Goal: Find specific page/section: Find specific page/section

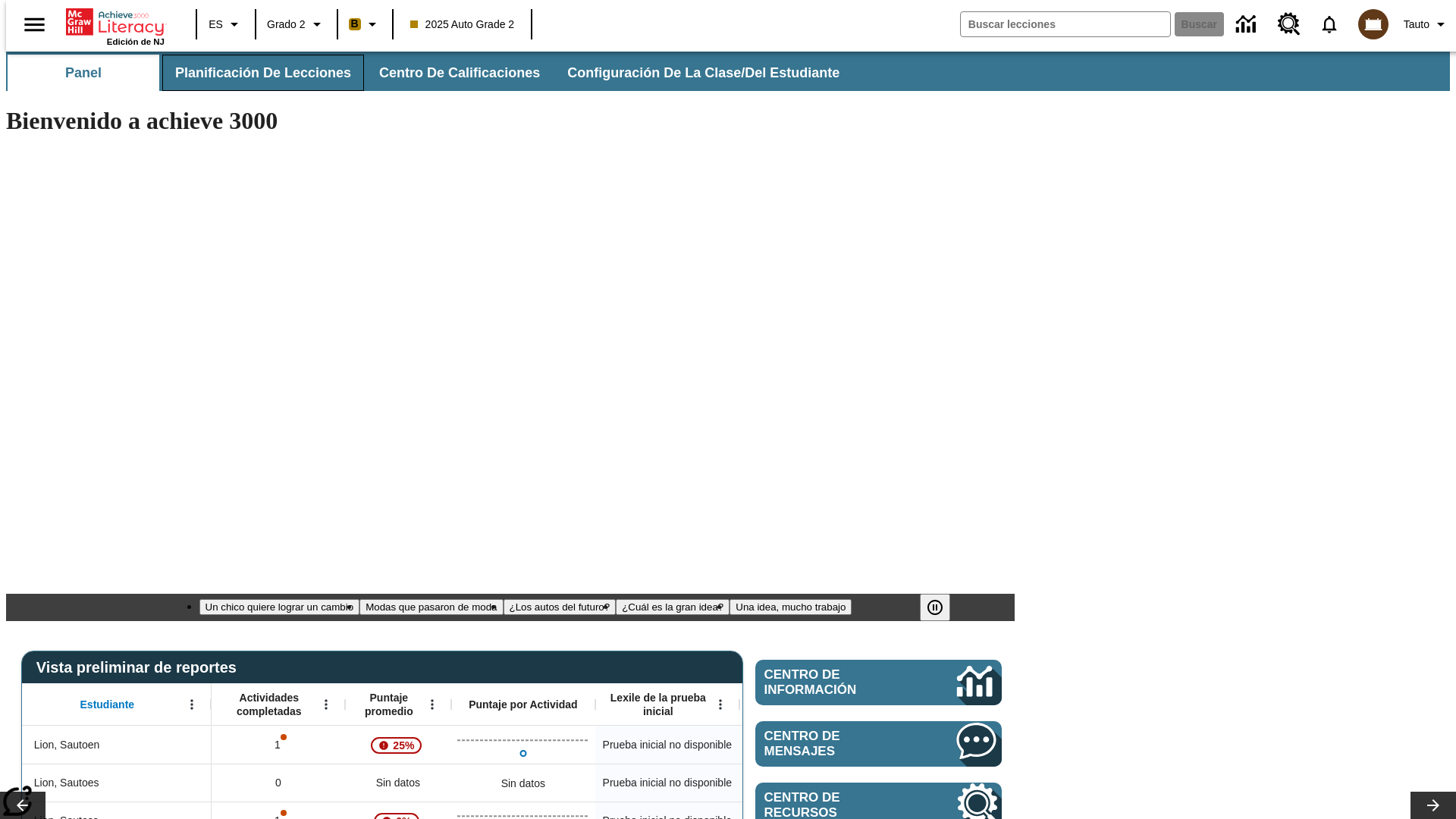
click at [254, 73] on span "Planificación de lecciones" at bounding box center [263, 73] width 176 height 18
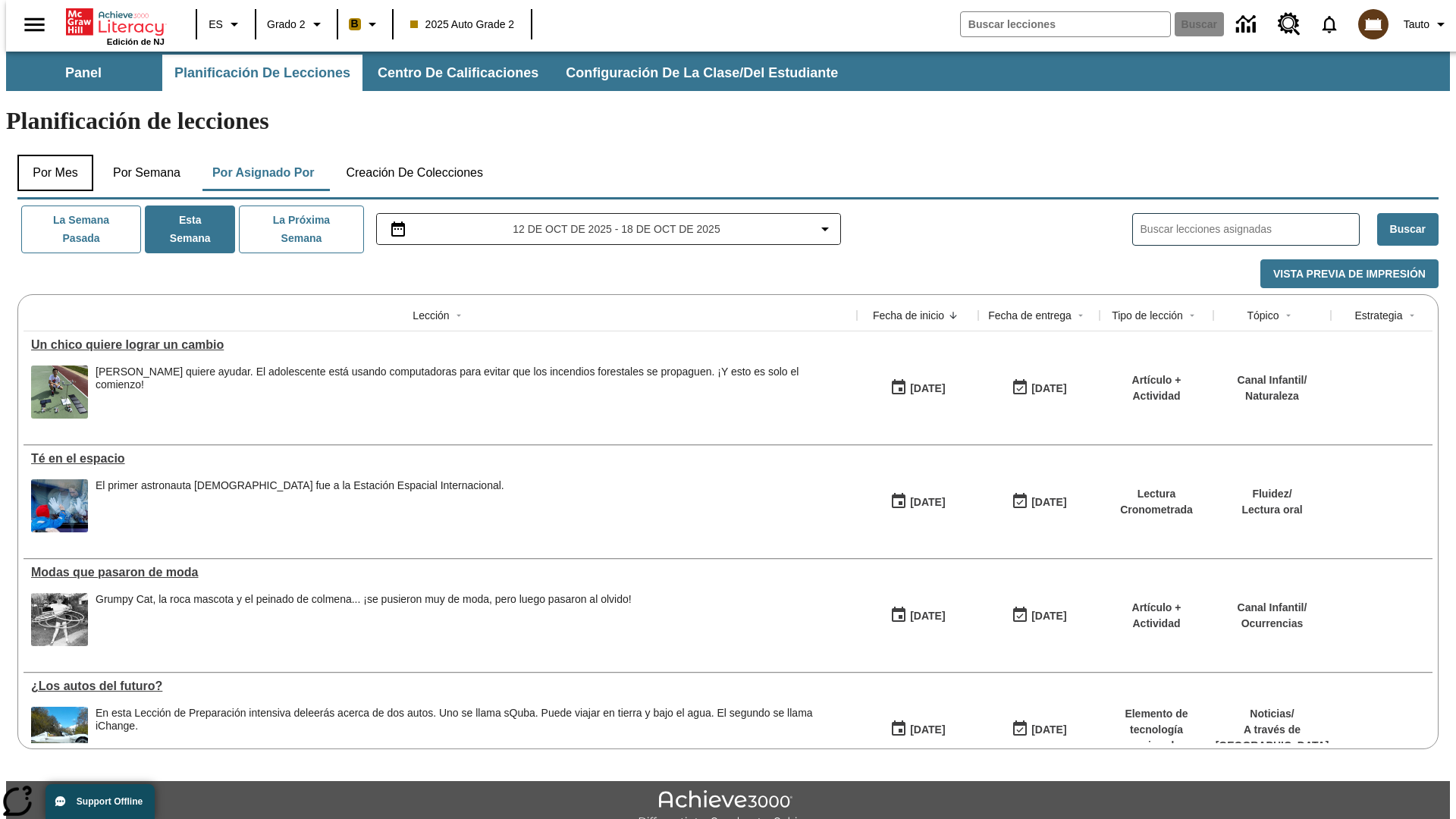
click at [49, 155] on button "Por mes" at bounding box center [55, 173] width 76 height 37
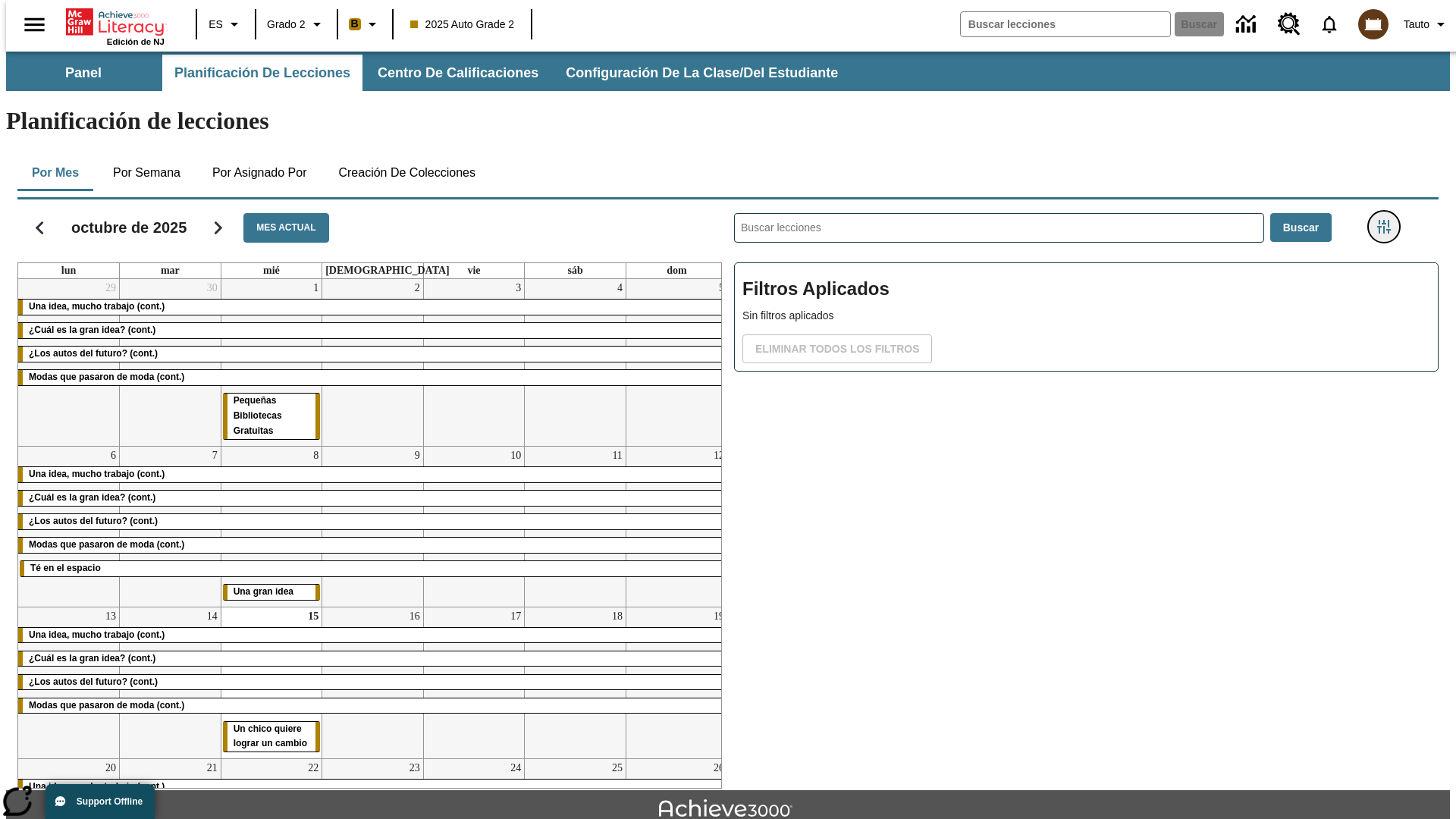
click at [1389, 220] on icon "Menú lateral de filtros" at bounding box center [1384, 227] width 13 height 13
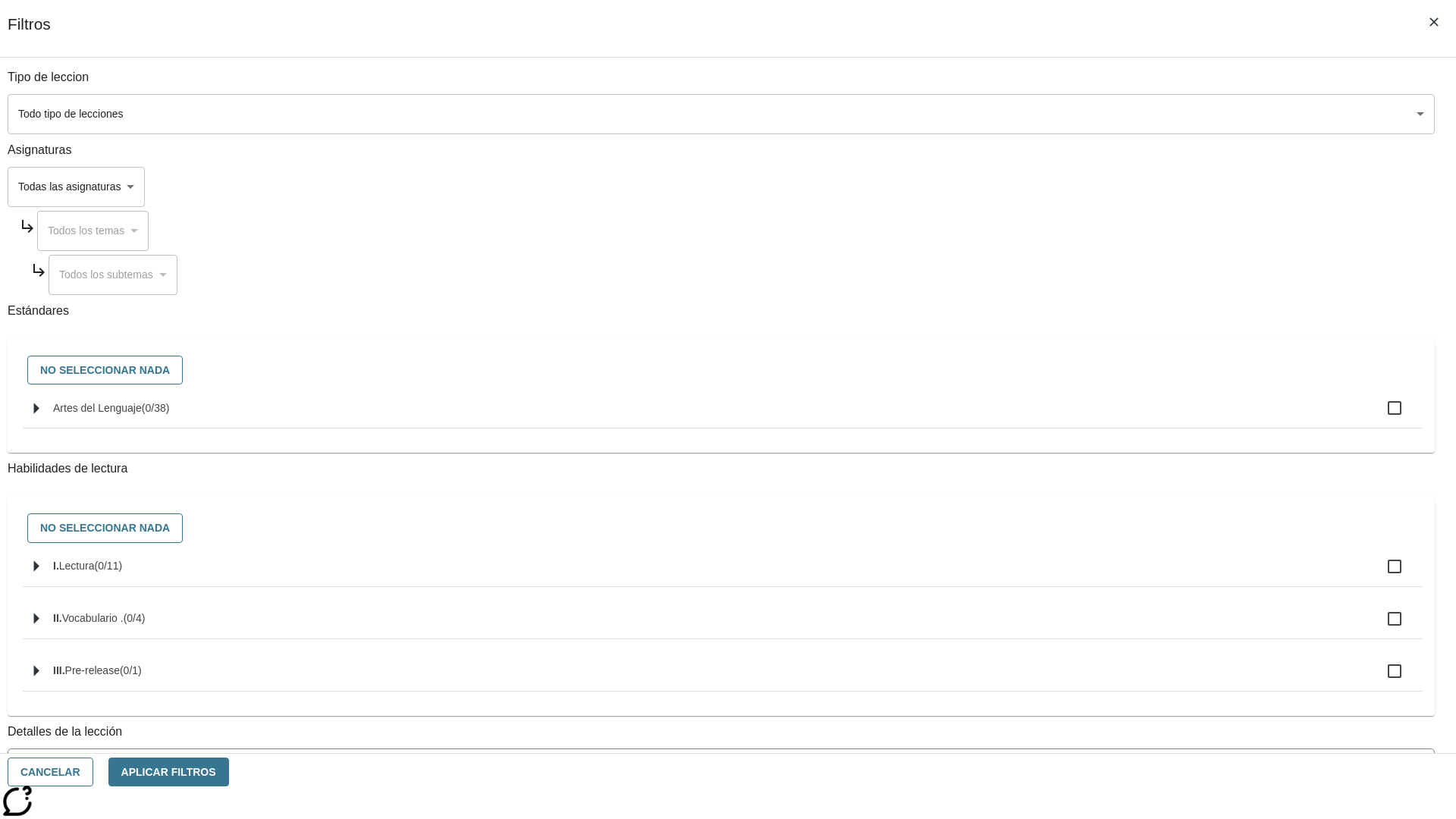
click at [1092, 733] on body "Saltar al contenido principal Edición de NJ ES Grado 2 B 2025 Auto Grade 2 Busc…" at bounding box center [728, 470] width 1444 height 837
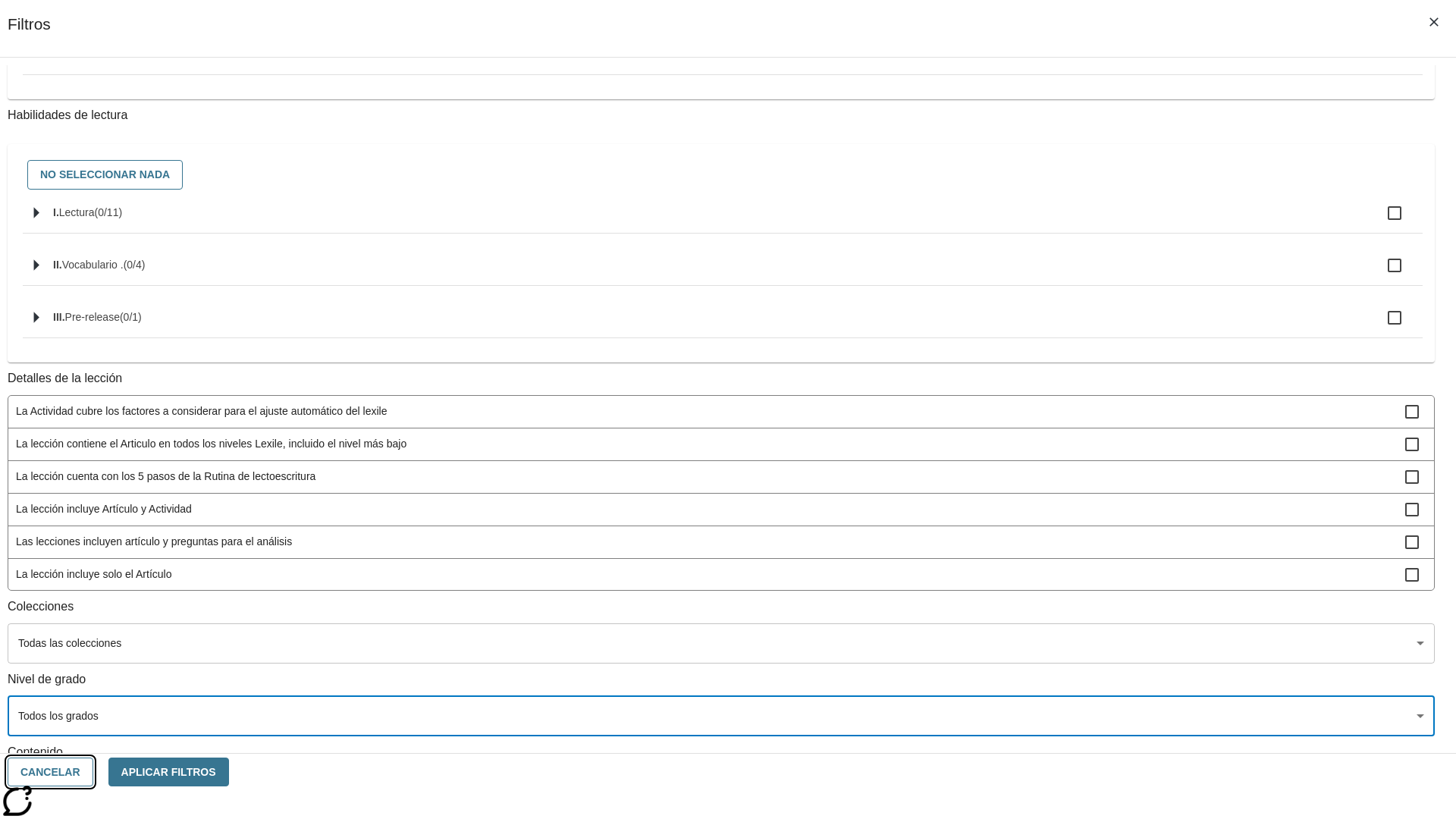
click at [93, 772] on button "Cancelar" at bounding box center [50, 772] width 85 height 29
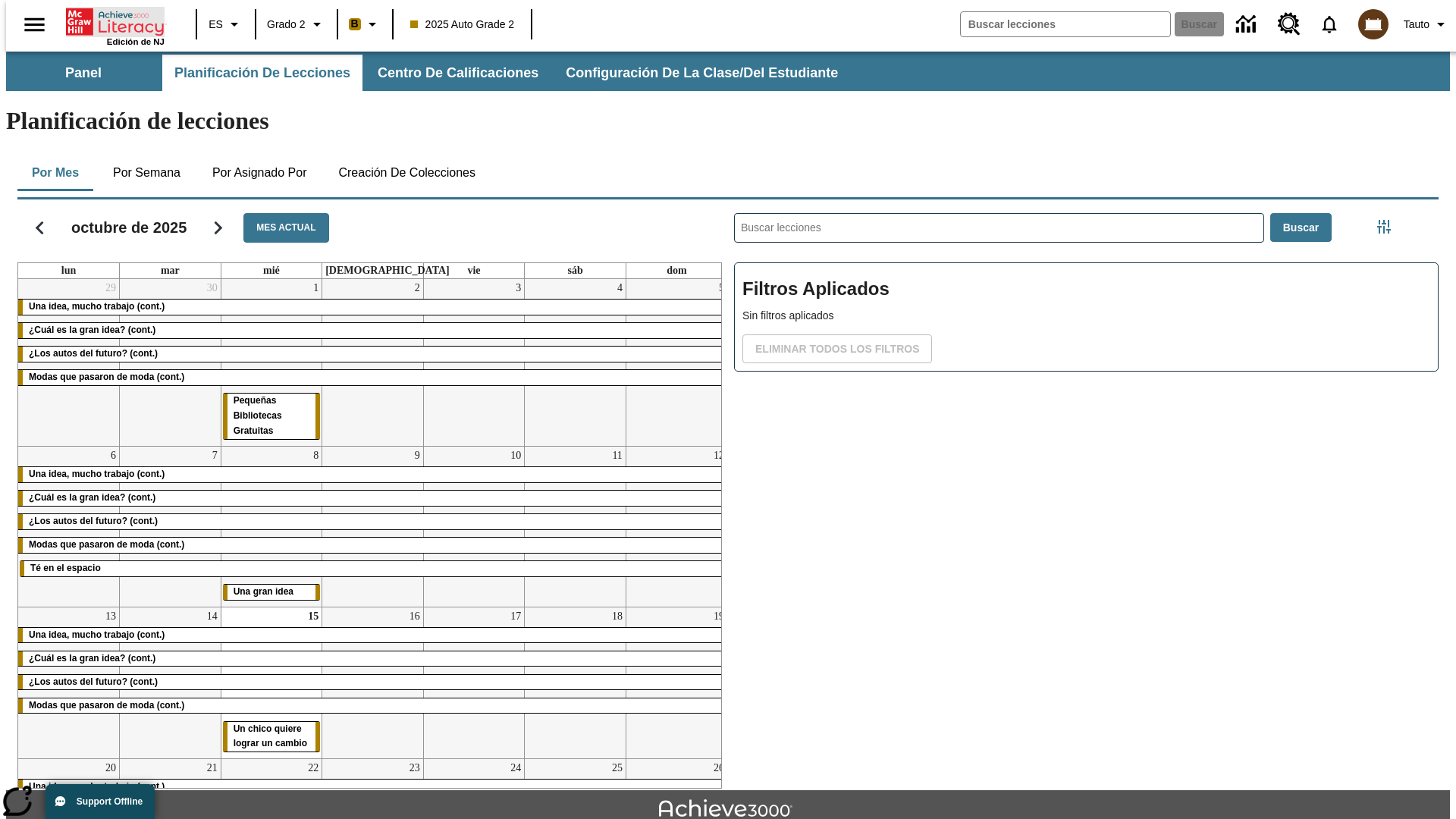
click at [110, 20] on icon "Portada" at bounding box center [116, 22] width 101 height 30
